Goal: Find specific page/section: Locate a particular part of the current website

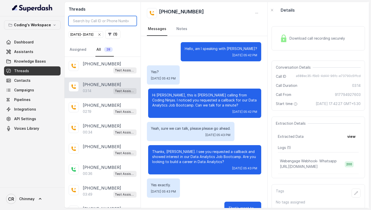
scroll to position [582, 0]
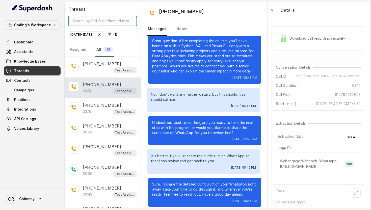
click at [98, 22] on input "search" at bounding box center [103, 21] width 68 height 10
paste input "9491041406"
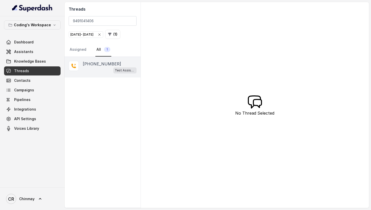
click at [96, 73] on div "Test Assistant-3" at bounding box center [110, 70] width 54 height 7
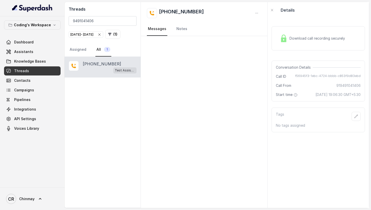
click at [312, 37] on span "Download call recording securely" at bounding box center [317, 38] width 57 height 5
click at [91, 73] on div "Test Assistant-3" at bounding box center [110, 70] width 54 height 7
click at [107, 21] on input "9491041406" at bounding box center [103, 21] width 68 height 10
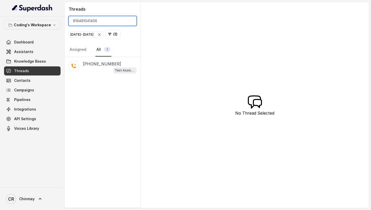
type input "919491041406"
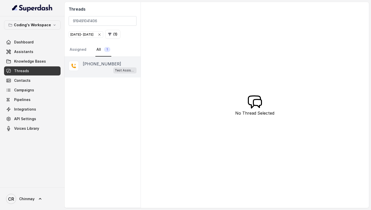
click at [103, 67] on p "[PHONE_NUMBER]" at bounding box center [102, 64] width 38 height 6
